Goal: Communication & Community: Answer question/provide support

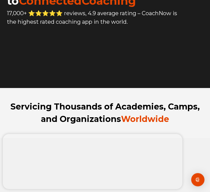
scroll to position [159, 0]
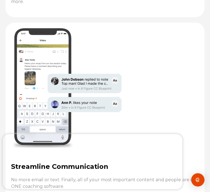
scroll to position [1098, 0]
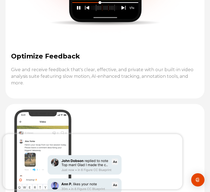
scroll to position [1025, 0]
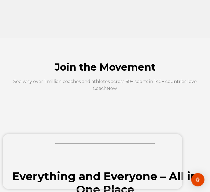
scroll to position [479, 0]
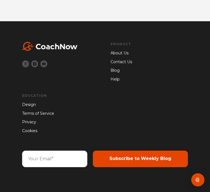
scroll to position [1832, 0]
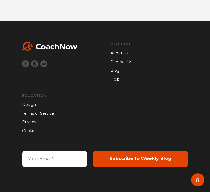
click at [55, 157] on input "email" at bounding box center [54, 159] width 65 height 17
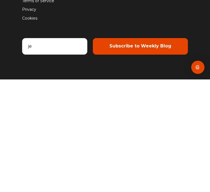
scroll to position [1897, 0]
type input "jennally@live.com"
click at [141, 151] on input "Subscribe to Weekly Blog" at bounding box center [140, 159] width 95 height 17
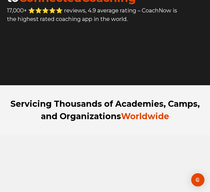
scroll to position [0, 0]
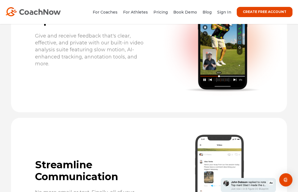
scroll to position [907, 0]
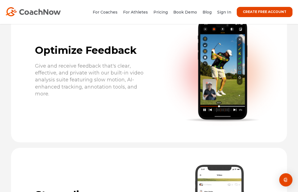
click at [210, 12] on link "Sign In" at bounding box center [224, 12] width 14 height 5
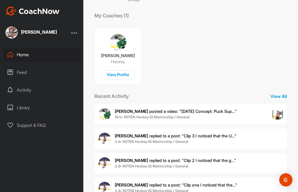
scroll to position [73, 0]
click at [191, 115] on span "16 h • 90TEN Hockey IQ Mentorship / General" at bounding box center [176, 118] width 122 height 6
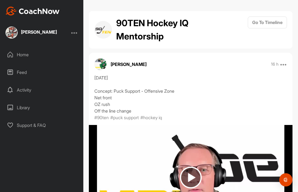
click at [230, 155] on img at bounding box center [191, 177] width 204 height 105
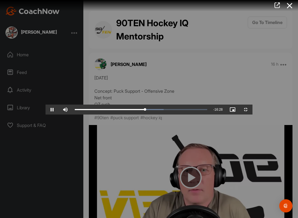
click at [150, 115] on video "Video Player" at bounding box center [149, 109] width 207 height 11
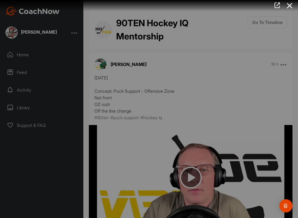
click at [144, 104] on video "Video Player" at bounding box center [149, 109] width 207 height 11
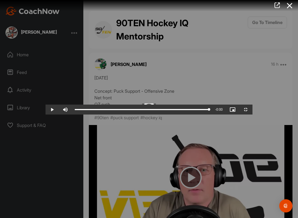
click at [176, 115] on div "Loaded : 68.33%" at bounding box center [142, 110] width 140 height 10
click at [186, 110] on div "Progress Bar" at bounding box center [142, 109] width 134 height 1
click at [181, 110] on div "Progress Bar" at bounding box center [142, 109] width 134 height 1
click at [166, 110] on div "Progress Bar" at bounding box center [120, 109] width 91 height 1
click at [187, 110] on div "Progress Bar" at bounding box center [142, 109] width 134 height 1
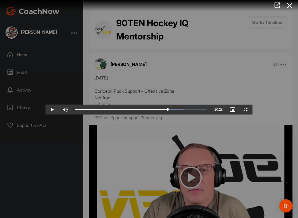
click at [59, 110] on span "Video Player" at bounding box center [65, 110] width 13 height 0
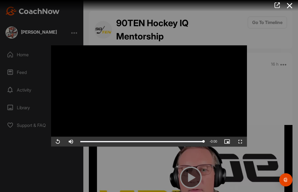
click at [281, 130] on div at bounding box center [149, 96] width 298 height 192
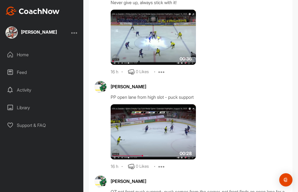
scroll to position [303, 0]
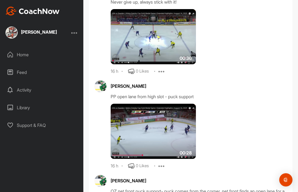
click at [167, 53] on img at bounding box center [153, 36] width 85 height 55
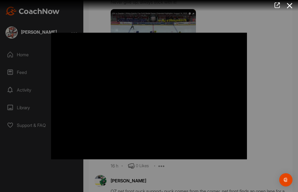
click at [295, 7] on icon at bounding box center [289, 6] width 13 height 10
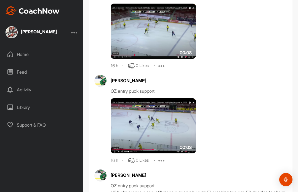
scroll to position [693, 0]
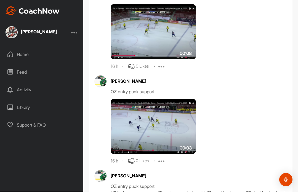
click at [195, 116] on img at bounding box center [153, 126] width 85 height 55
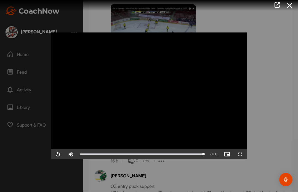
click at [295, 12] on div at bounding box center [149, 96] width 298 height 192
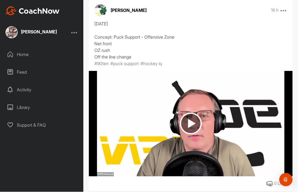
scroll to position [68, 0]
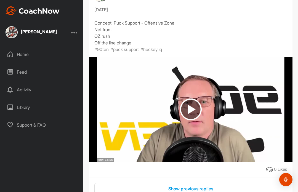
click at [227, 92] on img at bounding box center [191, 109] width 204 height 105
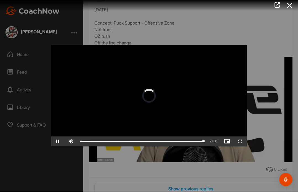
click at [86, 142] on div "Progress Bar" at bounding box center [141, 141] width 123 height 1
click at [86, 142] on div "Progress Bar" at bounding box center [82, 141] width 5 height 1
click at [92, 142] on div "Progress Bar" at bounding box center [86, 141] width 12 height 1
click at [97, 142] on div "Progress Bar" at bounding box center [102, 141] width 18 height 1
click at [106, 141] on div "Progress Bar" at bounding box center [105, 141] width 16 height 1
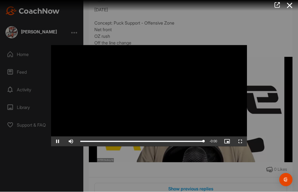
click at [115, 142] on div "Progress Bar" at bounding box center [141, 141] width 123 height 1
click at [112, 141] on div "Progress Bar" at bounding box center [97, 141] width 34 height 1
click at [112, 141] on div "Progress Bar" at bounding box center [95, 141] width 31 height 1
click at [107, 142] on div "Progress Bar" at bounding box center [96, 141] width 32 height 1
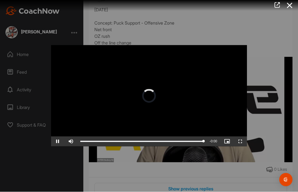
click at [117, 145] on div "Loaded : 0.00%" at bounding box center [142, 142] width 129 height 10
click at [111, 142] on div "Progress Bar" at bounding box center [98, 141] width 36 height 1
click at [101, 142] on div "Progress Bar" at bounding box center [95, 141] width 31 height 1
click at [108, 141] on div "Loaded : 32.16%" at bounding box center [99, 141] width 39 height 1
click at [104, 142] on div "Progress Bar" at bounding box center [95, 141] width 31 height 1
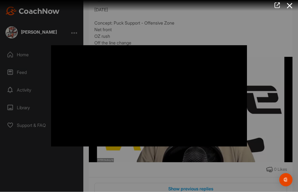
scroll to position [10, 0]
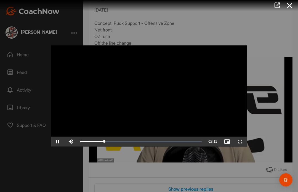
click at [104, 141] on div "Progress Bar" at bounding box center [92, 141] width 24 height 1
click at [104, 142] on div "Progress Bar" at bounding box center [95, 141] width 31 height 1
click at [104, 142] on div "Progress Bar" at bounding box center [92, 141] width 24 height 1
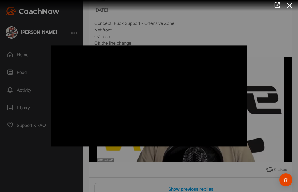
click at [288, 2] on icon at bounding box center [289, 6] width 13 height 10
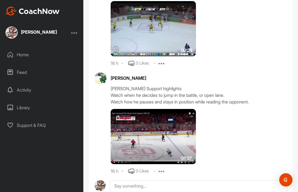
scroll to position [899, 0]
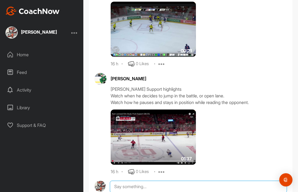
click at [129, 181] on textarea at bounding box center [198, 187] width 177 height 12
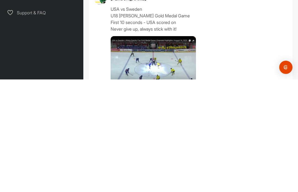
scroll to position [172, 0]
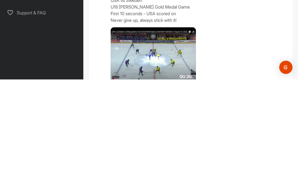
click at [195, 140] on img at bounding box center [153, 167] width 85 height 55
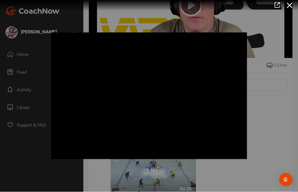
click at [290, 4] on icon at bounding box center [289, 6] width 13 height 10
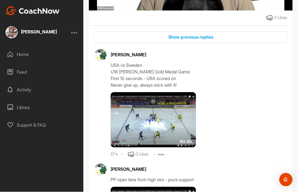
scroll to position [250, 0]
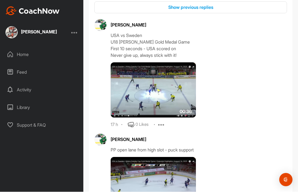
click at [173, 67] on img at bounding box center [153, 90] width 85 height 55
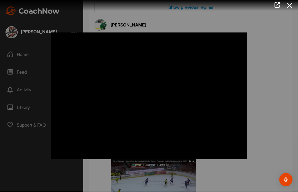
click at [291, 1] on icon at bounding box center [289, 6] width 13 height 10
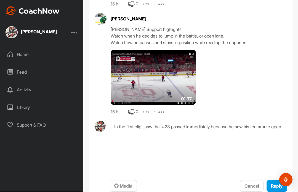
scroll to position [958, 0]
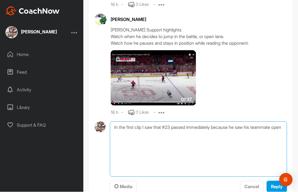
click at [144, 135] on textarea "In the first clip I saw that #23 passed immediately because he saw his teammate…" at bounding box center [198, 149] width 177 height 55
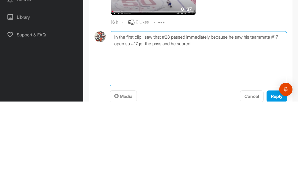
type textarea "In the first clip I saw that #23 passed immediately because he saw his teammate…"
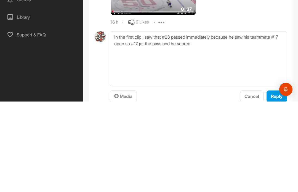
click at [273, 184] on span "Reply" at bounding box center [277, 187] width 12 height 6
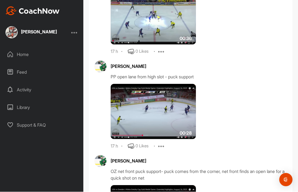
scroll to position [326, 0]
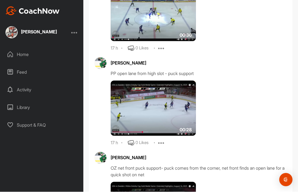
click at [182, 85] on img at bounding box center [153, 108] width 85 height 55
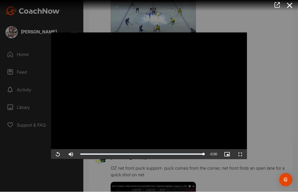
click at [288, 8] on icon at bounding box center [289, 6] width 13 height 10
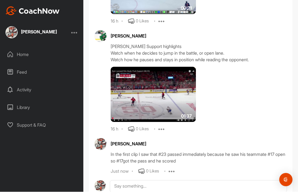
scroll to position [941, 0]
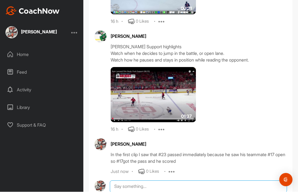
click at [119, 181] on textarea at bounding box center [198, 187] width 177 height 12
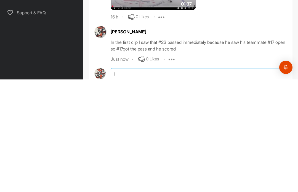
scroll to position [19, 0]
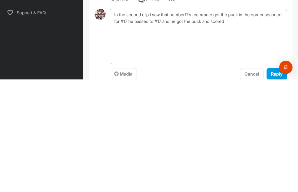
scroll to position [1000, 0]
type textarea "In the second clip I saw that number17’s teammate got the puck in the corner sc…"
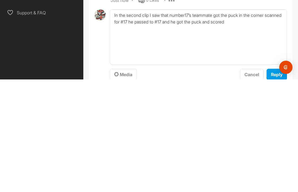
click at [274, 184] on span "Reply" at bounding box center [277, 187] width 12 height 6
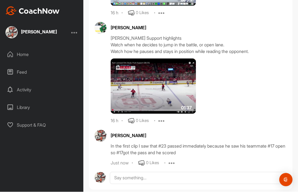
scroll to position [941, 0]
